Goal: Learn about a topic: Learn about a topic

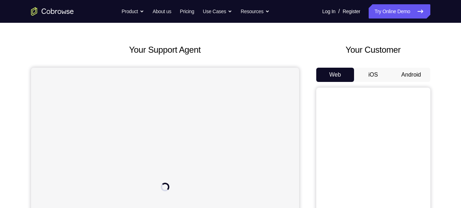
scroll to position [24, 0]
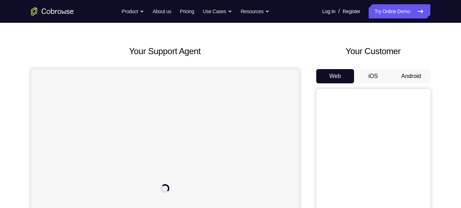
click at [406, 78] on button "Android" at bounding box center [411, 76] width 38 height 14
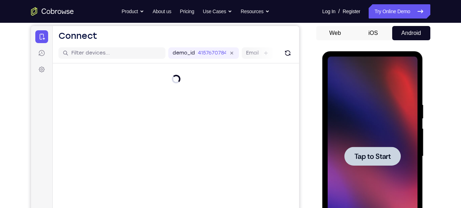
scroll to position [0, 0]
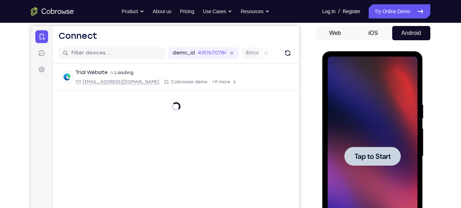
click at [372, 164] on div at bounding box center [372, 156] width 56 height 19
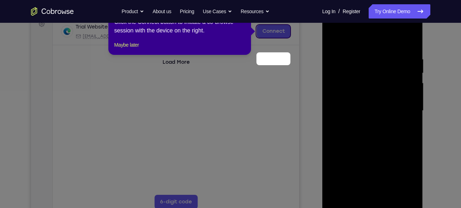
scroll to position [79, 0]
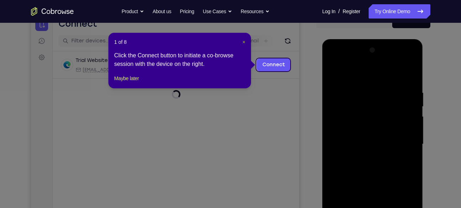
drag, startPoint x: 244, startPoint y: 41, endPoint x: 243, endPoint y: 34, distance: 6.8
click at [244, 41] on span "×" at bounding box center [243, 42] width 3 height 6
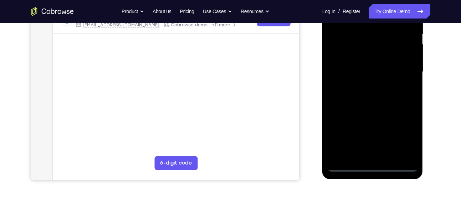
scroll to position [152, 0]
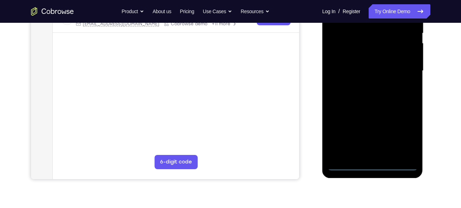
click at [370, 163] on div at bounding box center [372, 71] width 90 height 200
click at [408, 139] on div at bounding box center [372, 71] width 90 height 200
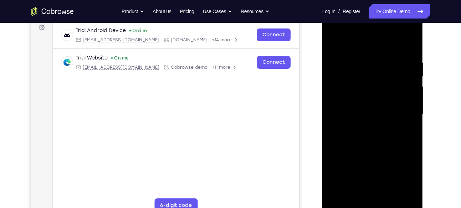
scroll to position [108, 0]
click at [338, 33] on div at bounding box center [372, 115] width 90 height 200
click at [398, 118] on div at bounding box center [372, 115] width 90 height 200
click at [362, 125] on div at bounding box center [372, 115] width 90 height 200
click at [366, 108] on div at bounding box center [372, 115] width 90 height 200
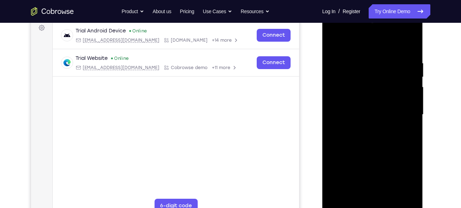
click at [352, 100] on div at bounding box center [372, 115] width 90 height 200
click at [369, 112] on div at bounding box center [372, 115] width 90 height 200
click at [369, 144] on div at bounding box center [372, 115] width 90 height 200
click at [409, 43] on div at bounding box center [372, 115] width 90 height 200
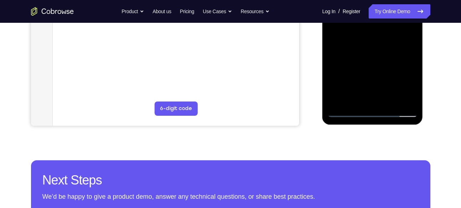
scroll to position [206, 0]
click at [412, 100] on div at bounding box center [372, 17] width 90 height 200
click at [392, 98] on div at bounding box center [372, 17] width 90 height 200
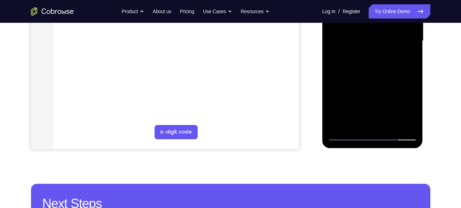
scroll to position [178, 0]
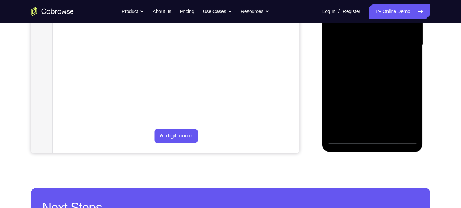
click at [373, 82] on div at bounding box center [372, 45] width 90 height 200
drag, startPoint x: 374, startPoint y: 112, endPoint x: 379, endPoint y: 54, distance: 57.9
click at [379, 54] on div at bounding box center [372, 45] width 90 height 200
drag, startPoint x: 379, startPoint y: 95, endPoint x: 382, endPoint y: 55, distance: 40.4
click at [382, 55] on div at bounding box center [372, 45] width 90 height 200
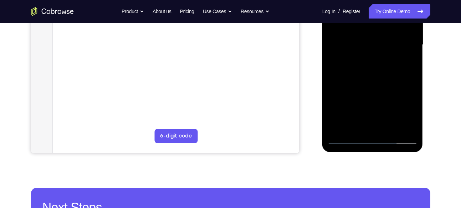
drag, startPoint x: 370, startPoint y: 97, endPoint x: 365, endPoint y: 55, distance: 42.3
click at [365, 55] on div at bounding box center [372, 45] width 90 height 200
drag, startPoint x: 373, startPoint y: 114, endPoint x: 377, endPoint y: 68, distance: 45.4
click at [377, 68] on div at bounding box center [372, 45] width 90 height 200
drag, startPoint x: 374, startPoint y: 104, endPoint x: 376, endPoint y: 61, distance: 42.8
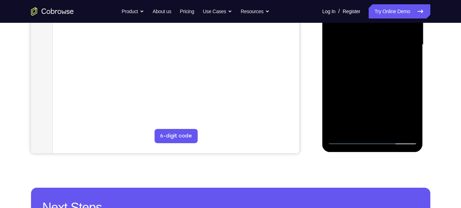
click at [376, 61] on div at bounding box center [372, 45] width 90 height 200
drag, startPoint x: 384, startPoint y: 112, endPoint x: 381, endPoint y: 62, distance: 50.7
click at [381, 62] on div at bounding box center [372, 45] width 90 height 200
drag, startPoint x: 378, startPoint y: 114, endPoint x: 379, endPoint y: 67, distance: 46.7
click at [379, 67] on div at bounding box center [372, 45] width 90 height 200
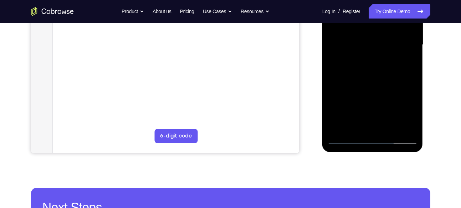
drag, startPoint x: 377, startPoint y: 105, endPoint x: 377, endPoint y: 61, distance: 44.5
drag, startPoint x: 377, startPoint y: 61, endPoint x: 419, endPoint y: 92, distance: 53.2
click at [419, 92] on div at bounding box center [372, 46] width 101 height 212
drag, startPoint x: 380, startPoint y: 110, endPoint x: 381, endPoint y: 58, distance: 51.7
click at [381, 58] on div at bounding box center [372, 45] width 90 height 200
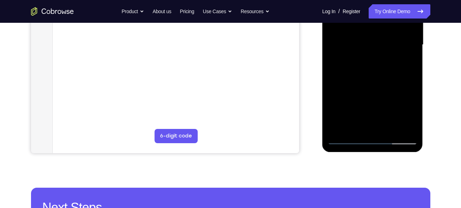
drag, startPoint x: 384, startPoint y: 101, endPoint x: 386, endPoint y: 72, distance: 28.9
click at [386, 72] on div at bounding box center [372, 45] width 90 height 200
click at [371, 97] on div at bounding box center [372, 45] width 90 height 200
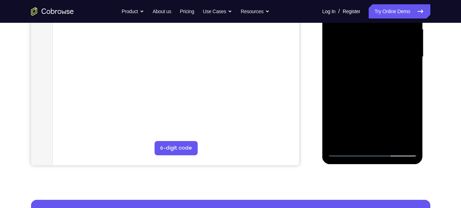
drag, startPoint x: 372, startPoint y: 70, endPoint x: 367, endPoint y: 123, distance: 53.4
click at [367, 123] on div at bounding box center [372, 57] width 90 height 200
drag, startPoint x: 376, startPoint y: 72, endPoint x: 375, endPoint y: 122, distance: 49.6
click at [375, 122] on div at bounding box center [372, 57] width 90 height 200
drag, startPoint x: 375, startPoint y: 60, endPoint x: 372, endPoint y: 120, distance: 60.0
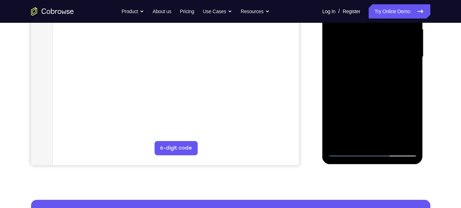
click at [372, 120] on div at bounding box center [372, 57] width 90 height 200
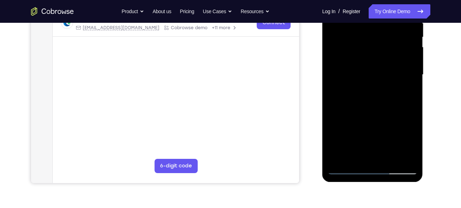
scroll to position [148, 0]
drag, startPoint x: 376, startPoint y: 69, endPoint x: 375, endPoint y: 111, distance: 42.4
click at [375, 111] on div at bounding box center [372, 75] width 90 height 200
drag, startPoint x: 382, startPoint y: 79, endPoint x: 376, endPoint y: 134, distance: 55.2
click at [376, 134] on div at bounding box center [372, 75] width 90 height 200
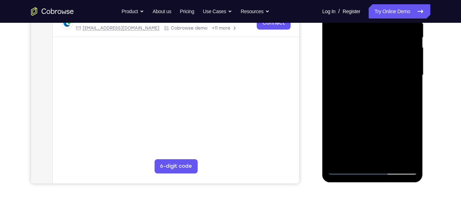
drag, startPoint x: 382, startPoint y: 57, endPoint x: 379, endPoint y: 111, distance: 54.3
click at [379, 111] on div at bounding box center [372, 75] width 90 height 200
drag, startPoint x: 388, startPoint y: 72, endPoint x: 383, endPoint y: 118, distance: 46.2
click at [383, 118] on div at bounding box center [372, 75] width 90 height 200
drag, startPoint x: 385, startPoint y: 67, endPoint x: 382, endPoint y: 132, distance: 65.3
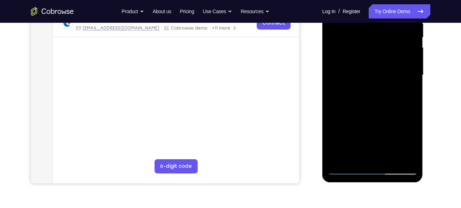
click at [382, 132] on div at bounding box center [372, 75] width 90 height 200
drag, startPoint x: 371, startPoint y: 100, endPoint x: 362, endPoint y: 50, distance: 51.4
click at [362, 50] on div at bounding box center [372, 75] width 90 height 200
drag, startPoint x: 377, startPoint y: 120, endPoint x: 371, endPoint y: 59, distance: 61.2
click at [371, 59] on div at bounding box center [372, 75] width 90 height 200
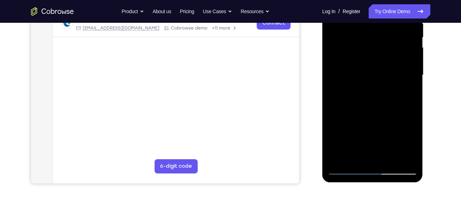
drag, startPoint x: 390, startPoint y: 119, endPoint x: 388, endPoint y: 54, distance: 65.6
click at [388, 54] on div at bounding box center [372, 75] width 90 height 200
drag, startPoint x: 392, startPoint y: 124, endPoint x: 389, endPoint y: 69, distance: 55.0
click at [389, 69] on div at bounding box center [372, 75] width 90 height 200
drag, startPoint x: 389, startPoint y: 118, endPoint x: 379, endPoint y: 65, distance: 53.6
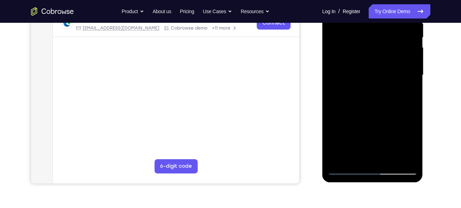
click at [379, 65] on div at bounding box center [372, 75] width 90 height 200
drag, startPoint x: 387, startPoint y: 122, endPoint x: 378, endPoint y: 66, distance: 56.7
click at [378, 66] on div at bounding box center [372, 75] width 90 height 200
drag, startPoint x: 386, startPoint y: 113, endPoint x: 385, endPoint y: 63, distance: 50.2
click at [385, 63] on div at bounding box center [372, 75] width 90 height 200
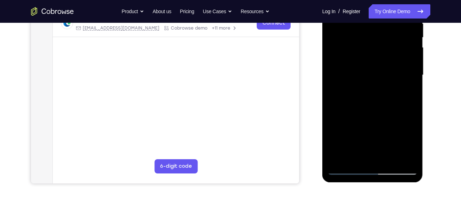
drag, startPoint x: 377, startPoint y: 119, endPoint x: 376, endPoint y: 76, distance: 43.1
click at [376, 76] on div at bounding box center [372, 75] width 90 height 200
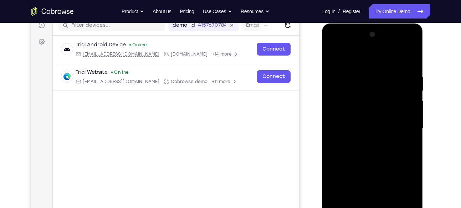
scroll to position [94, 0]
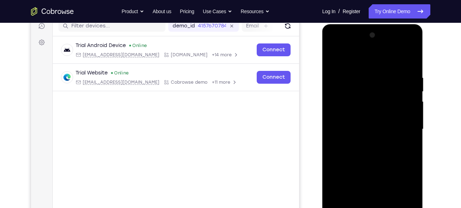
click at [335, 59] on div at bounding box center [372, 130] width 90 height 200
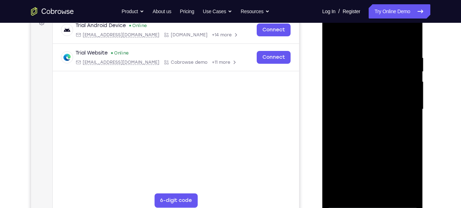
scroll to position [113, 0]
click at [335, 38] on div at bounding box center [372, 110] width 90 height 200
